Goal: Find specific page/section: Find specific page/section

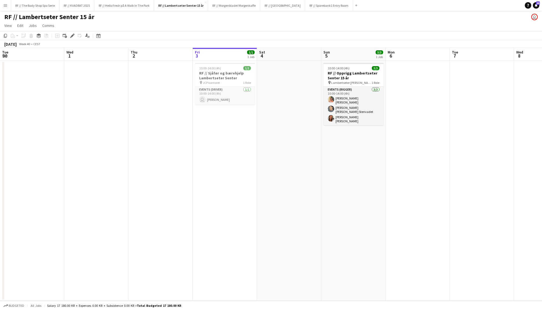
scroll to position [0, 128]
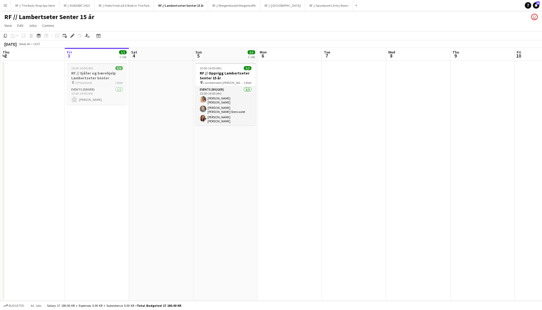
click at [102, 71] on h3 "RF // Sjåfør og bærehjelp Lambertseter Senter" at bounding box center [97, 76] width 60 height 10
click at [356, 118] on app-date-cell at bounding box center [354, 181] width 64 height 240
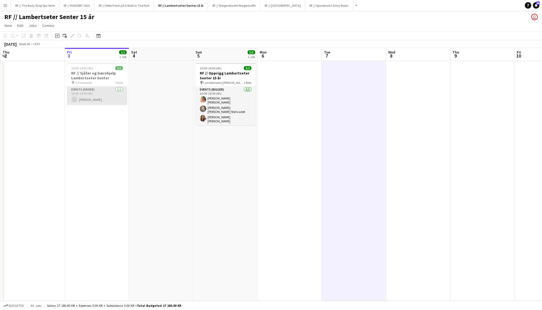
click at [101, 92] on app-card-role "Events (Driver) 1/1 10:00-14:00 (4h) user Luan Da Silva" at bounding box center [97, 96] width 60 height 18
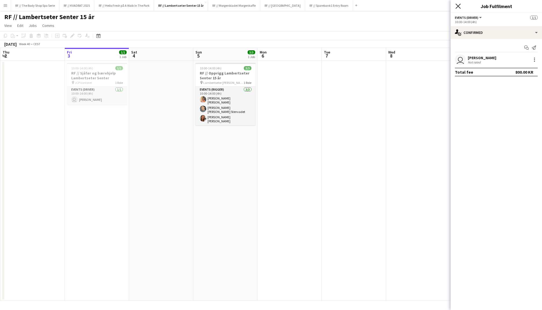
click at [458, 6] on icon at bounding box center [458, 5] width 5 height 5
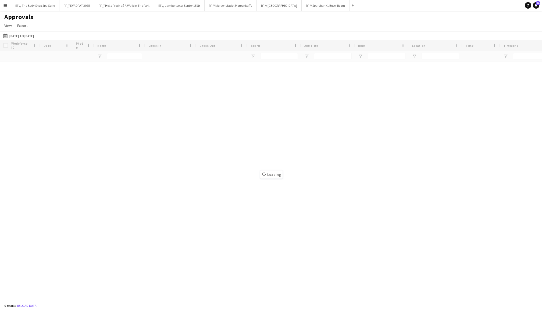
type input "*********"
